Goal: Browse casually: Explore the website without a specific task or goal

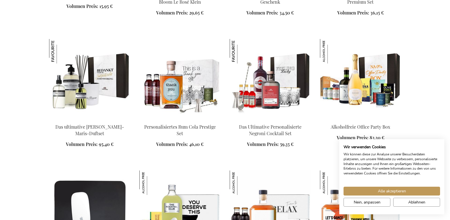
scroll to position [670, 0]
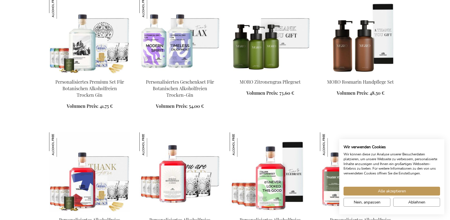
scroll to position [1018, 0]
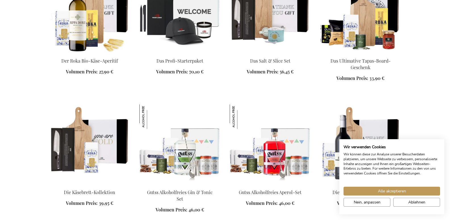
scroll to position [1133, 0]
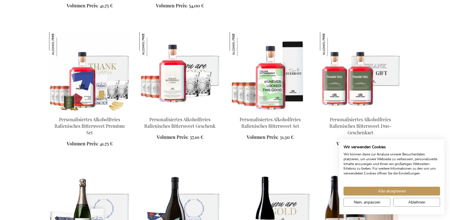
scroll to position [741, 0]
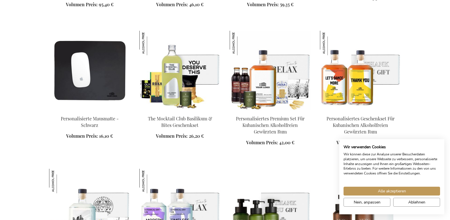
scroll to position [838, 0]
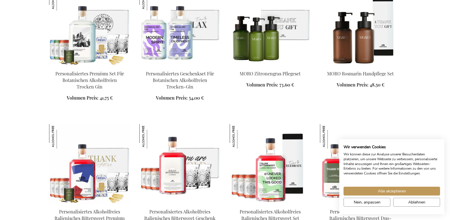
scroll to position [991, 0]
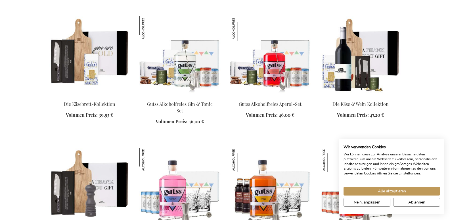
scroll to position [1229, 0]
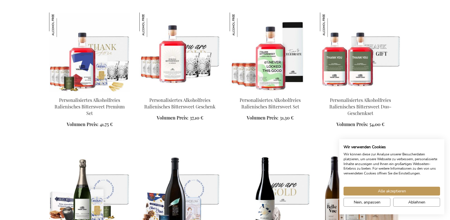
scroll to position [1075, 0]
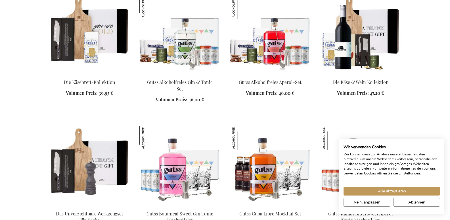
scroll to position [1478, 0]
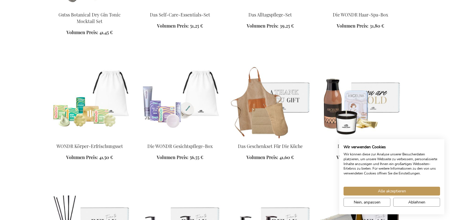
scroll to position [1775, 0]
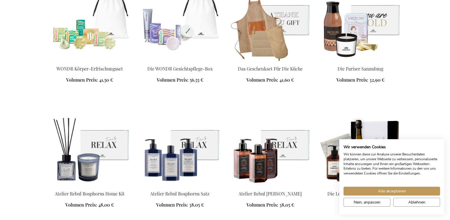
click at [86, 208] on div "In den Warenkorb" at bounding box center [89, 211] width 81 height 6
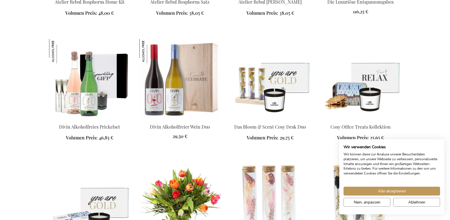
scroll to position [2144, 0]
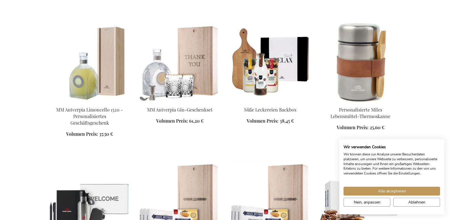
scroll to position [2377, 0]
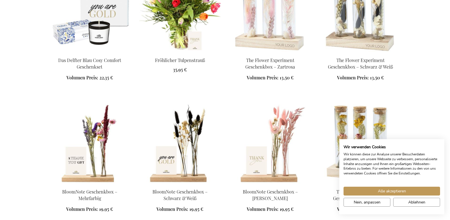
scroll to position [1938, 0]
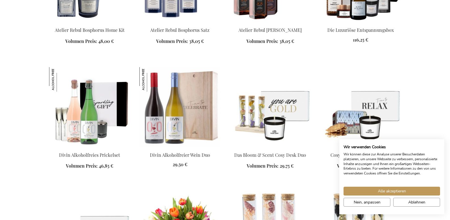
scroll to position [1718, 0]
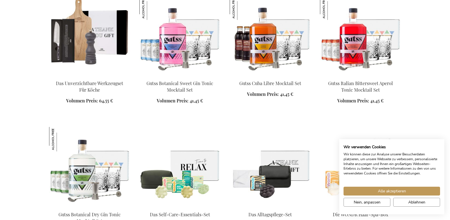
scroll to position [1292, 0]
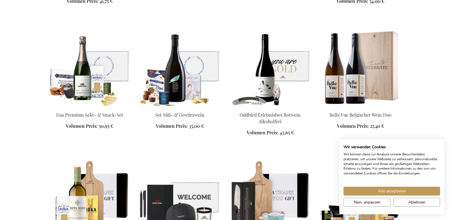
scroll to position [867, 0]
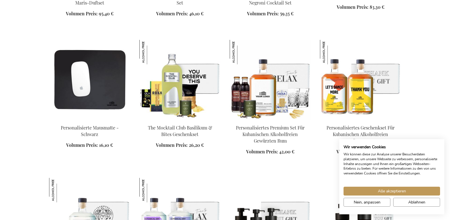
scroll to position [439, 0]
